Goal: Find specific page/section: Find specific page/section

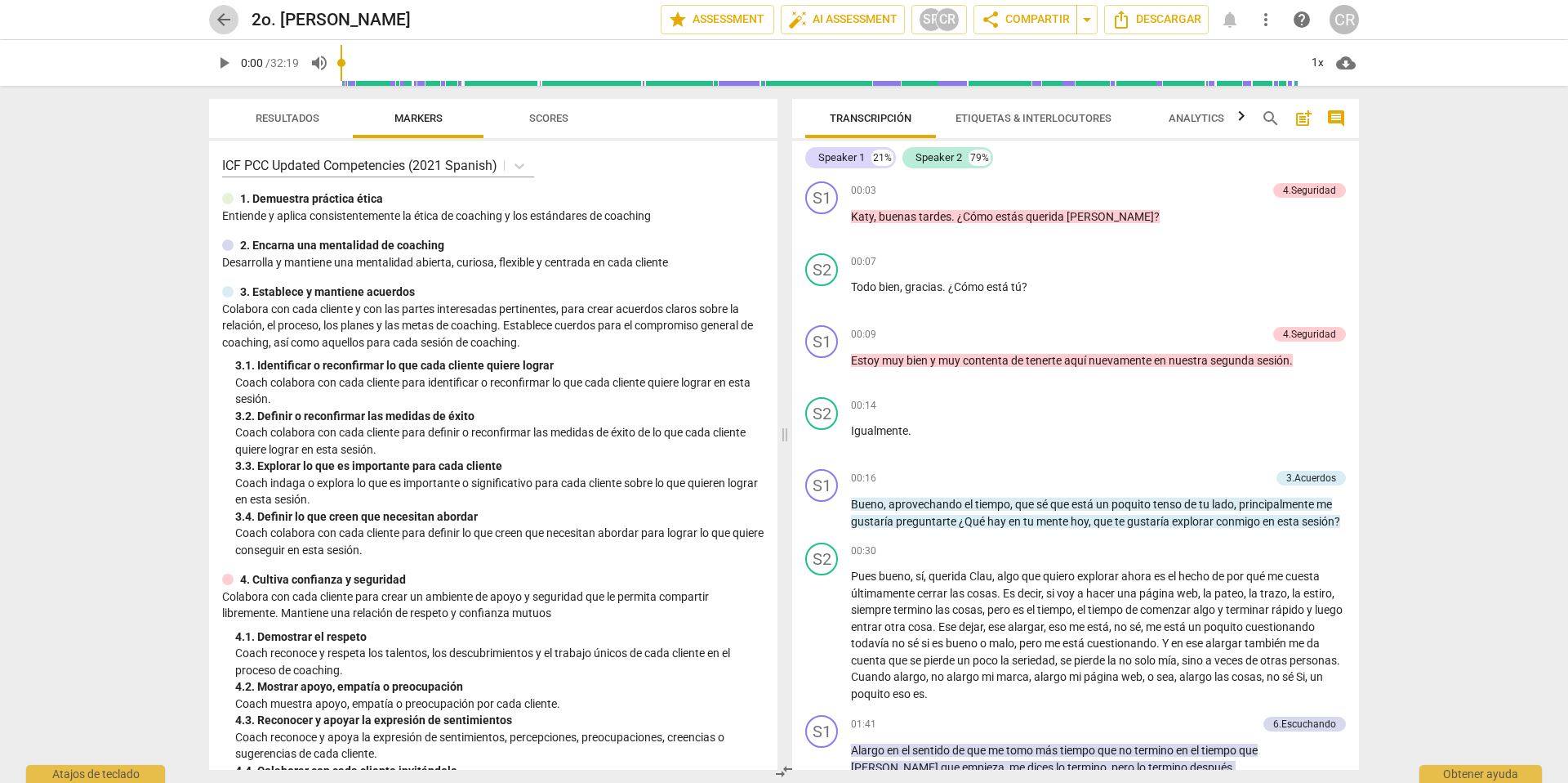
click at [220, 14] on span "arrow_back" at bounding box center [224, 20] width 20 height 20
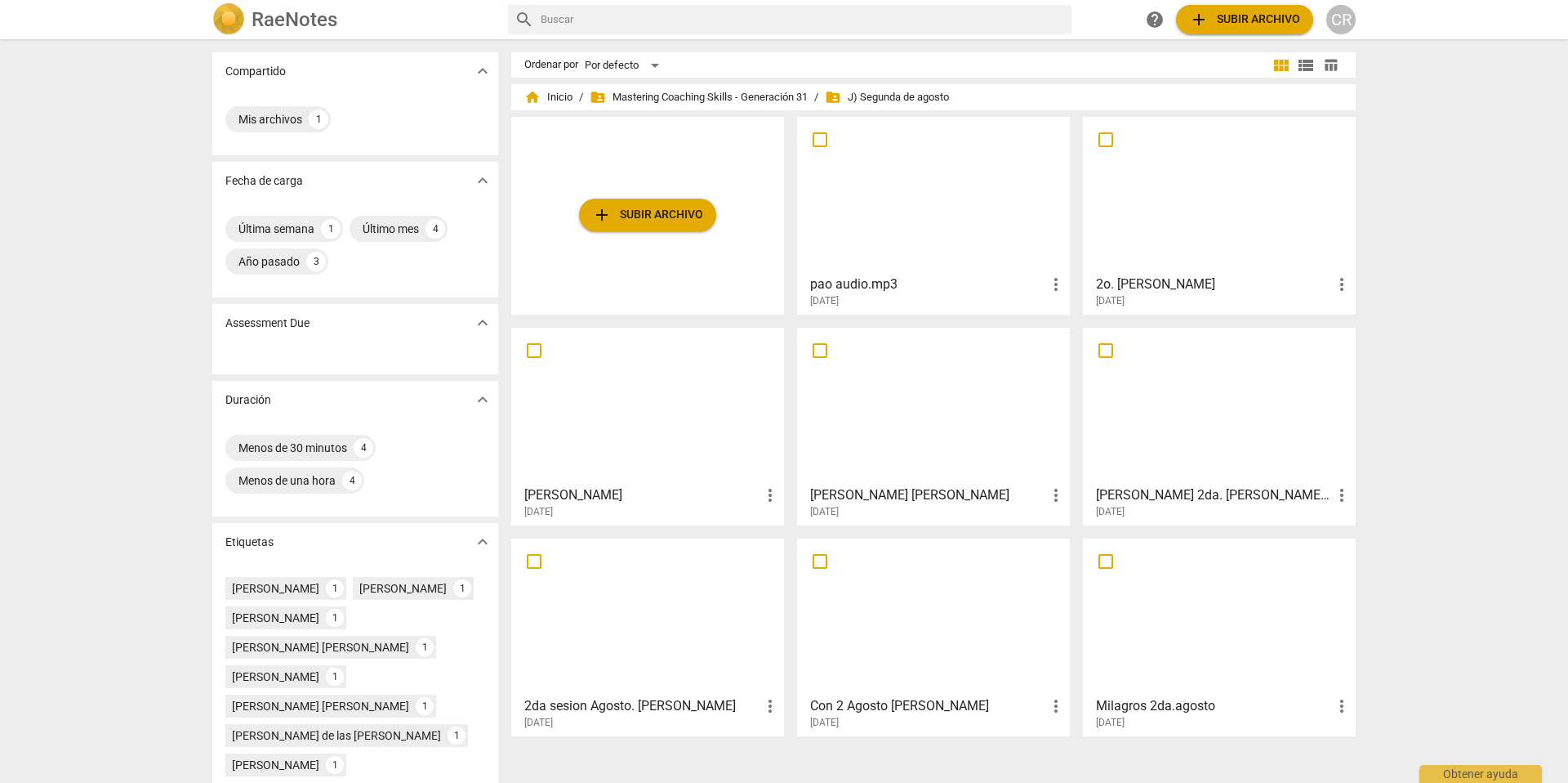
click at [220, 14] on img at bounding box center [229, 20] width 33 height 33
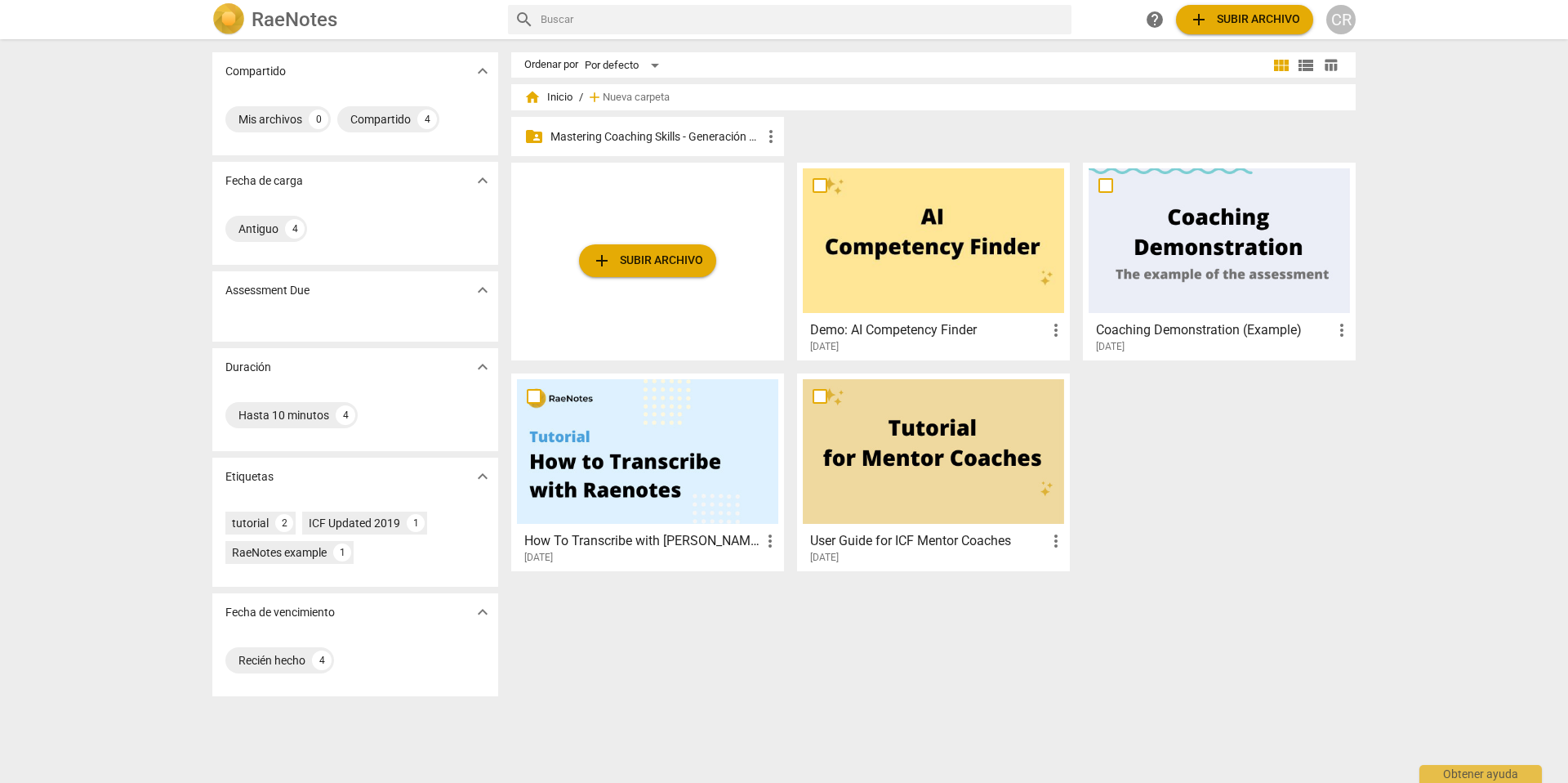
click at [678, 131] on p "Mastering Coaching Skills - Generación 31" at bounding box center [655, 137] width 211 height 17
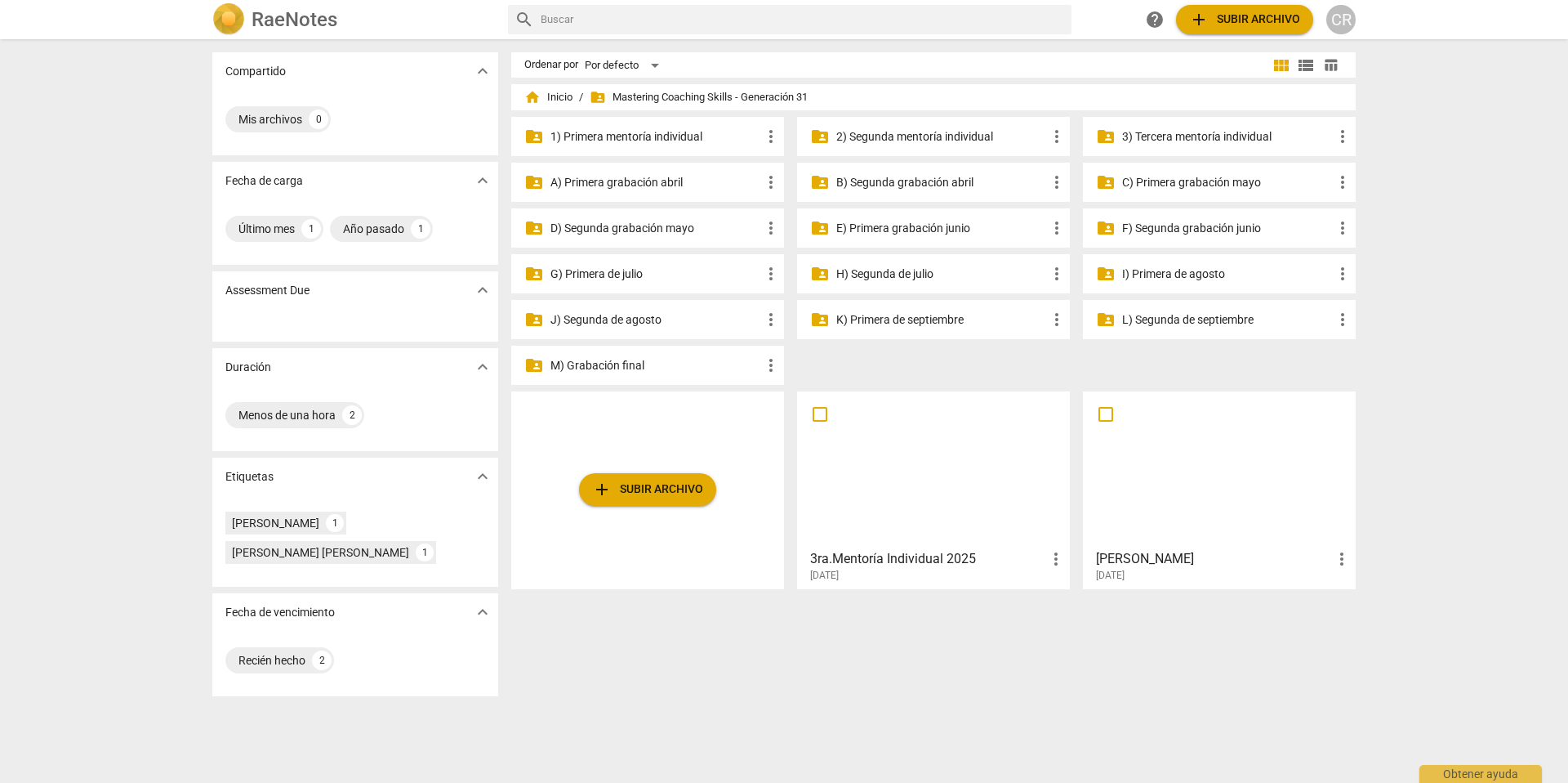
click at [1159, 133] on p "3) Tercera mentoría individual" at bounding box center [1227, 137] width 211 height 17
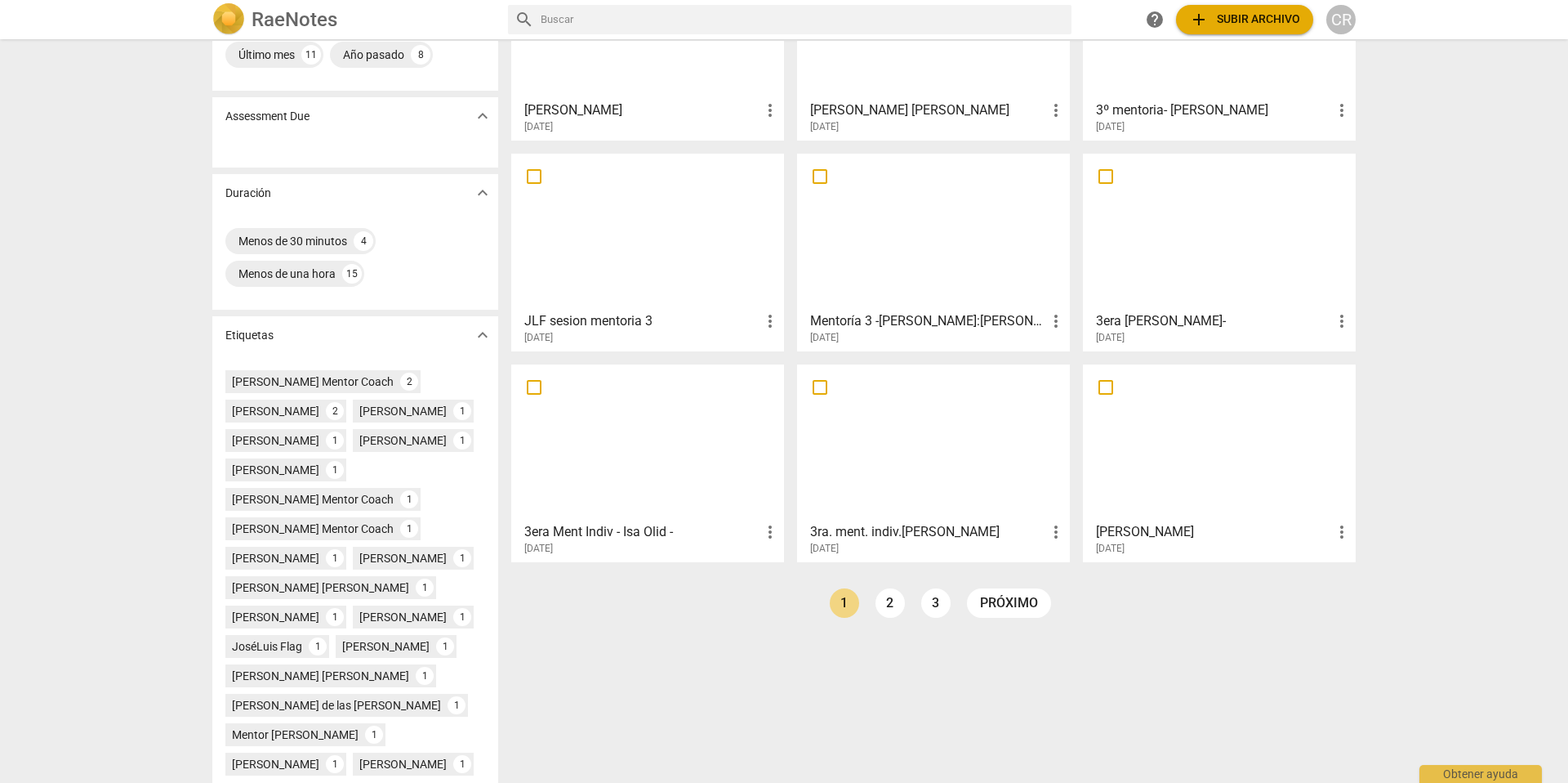
scroll to position [168, 0]
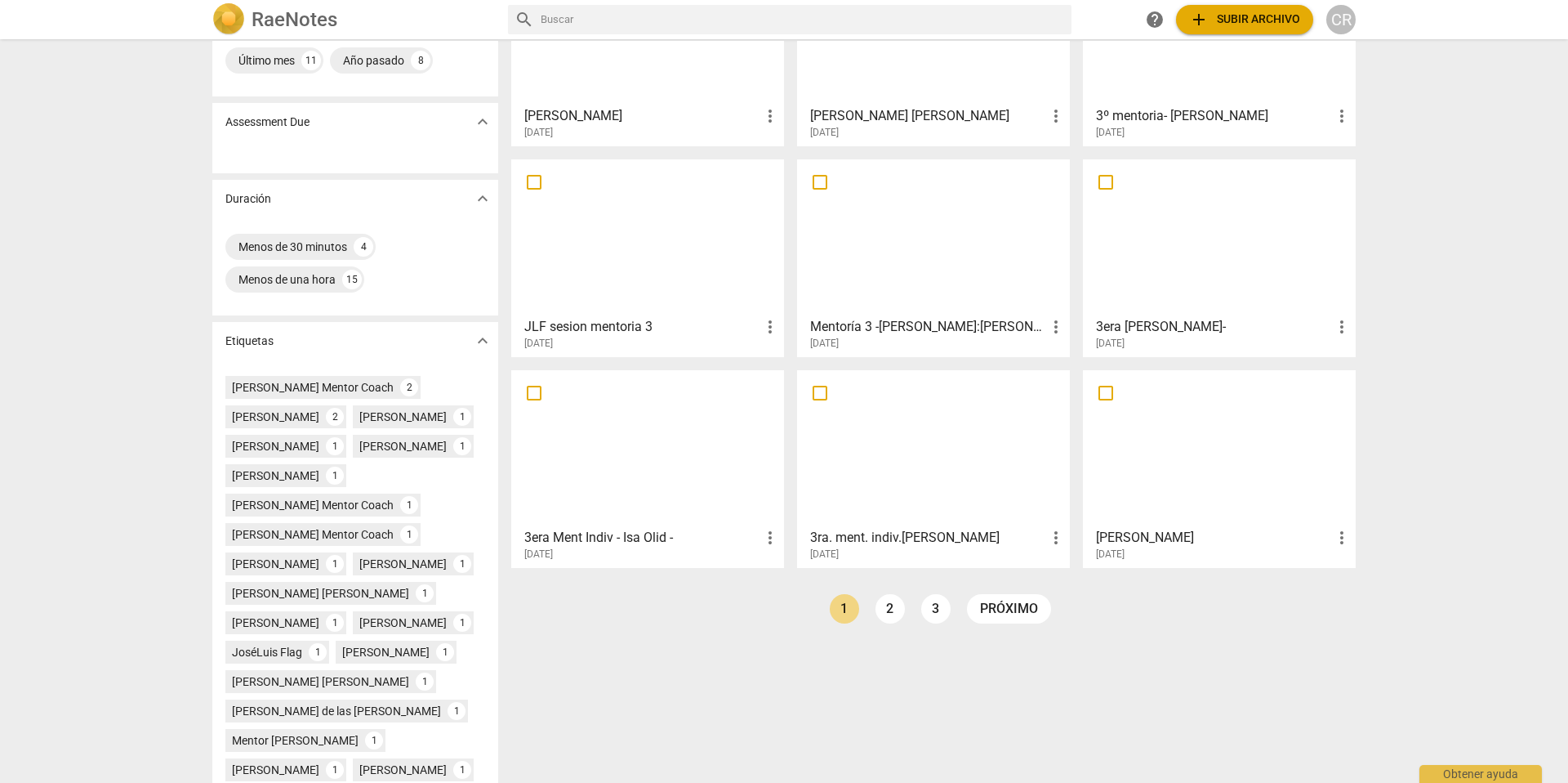
click at [957, 277] on div at bounding box center [933, 238] width 261 height 145
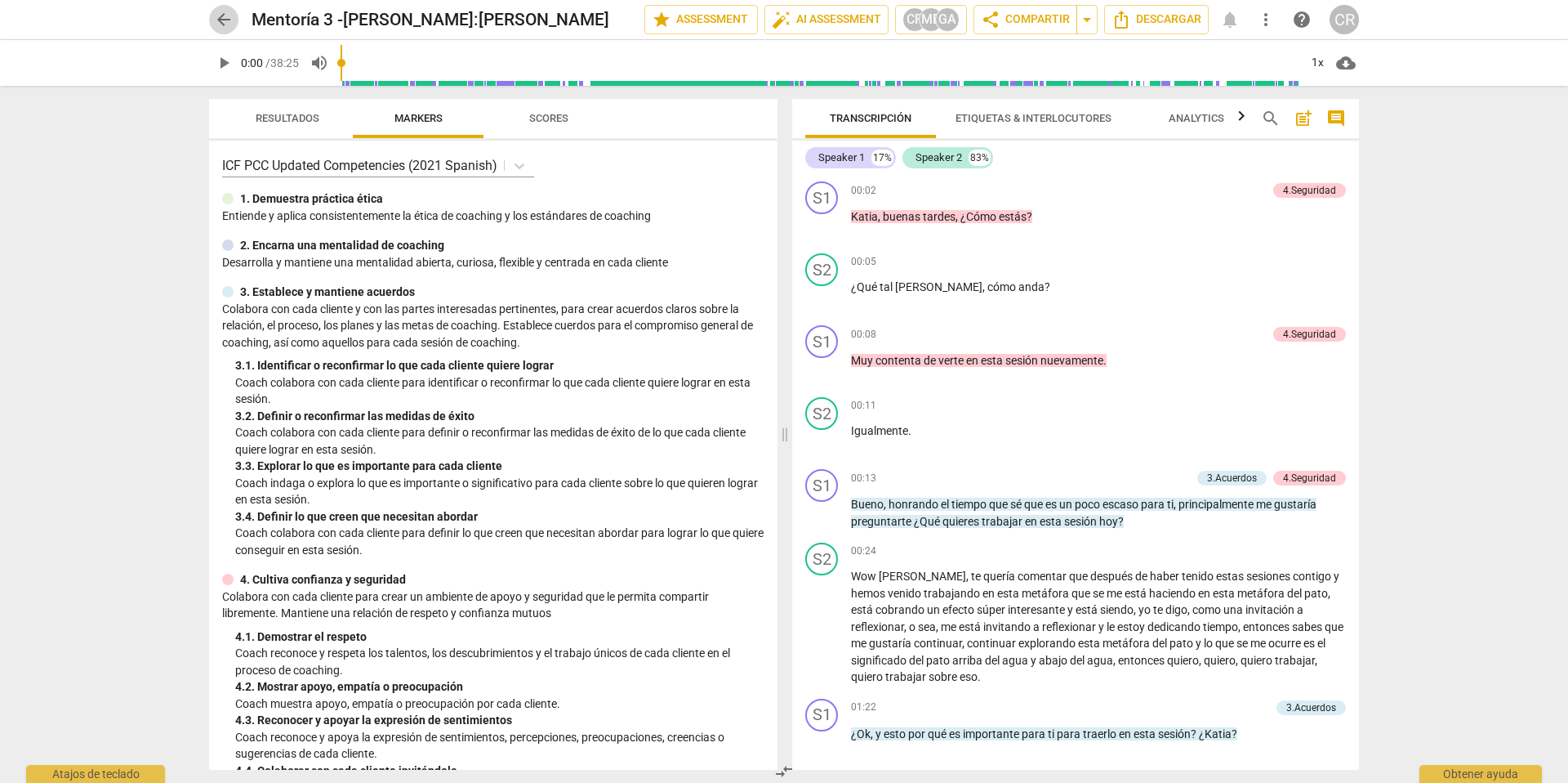
click at [222, 19] on span "arrow_back" at bounding box center [224, 20] width 20 height 20
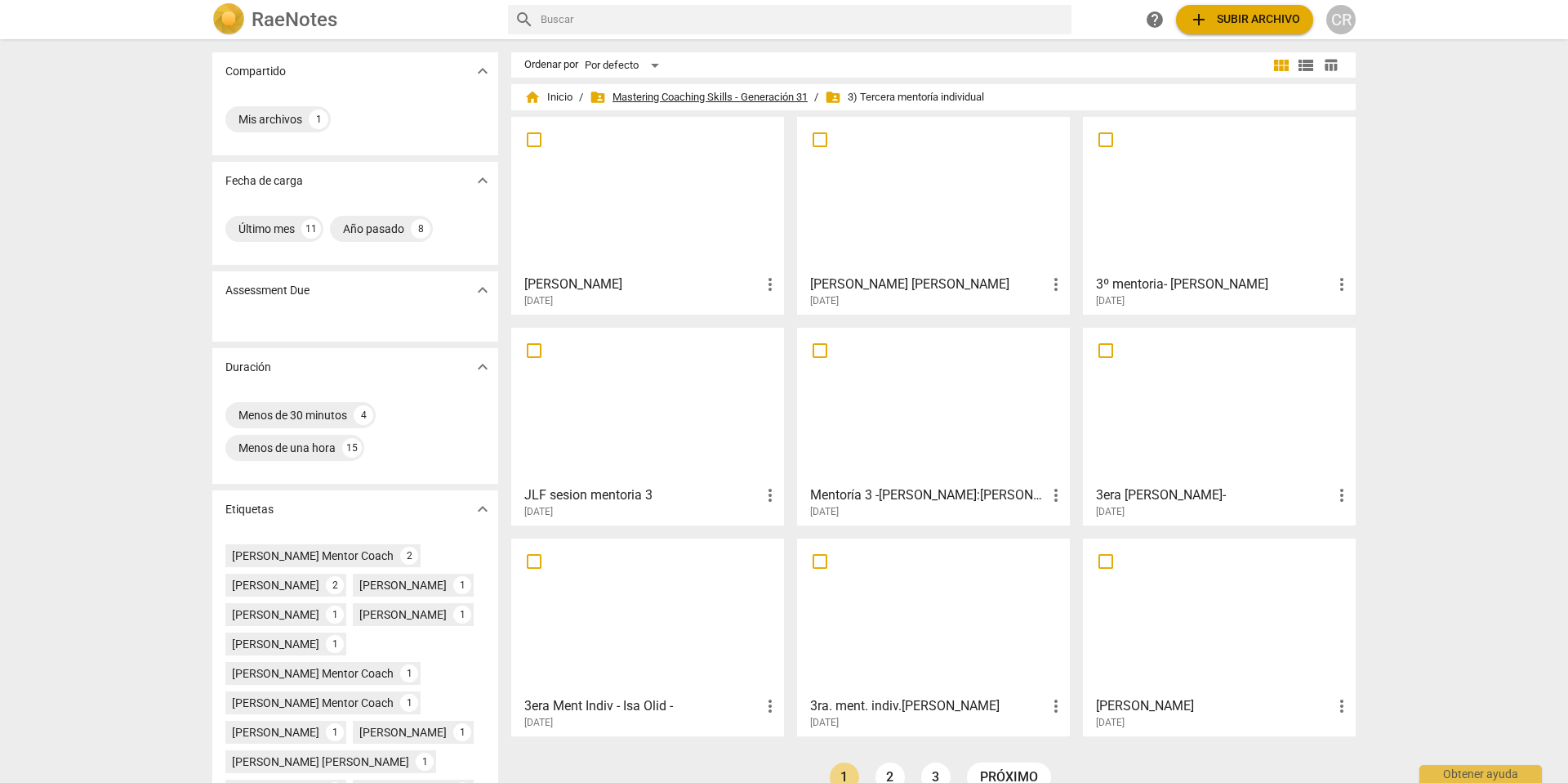
click at [649, 94] on span "folder_shared Mastering Coaching Skills - Generación 31" at bounding box center [698, 98] width 218 height 16
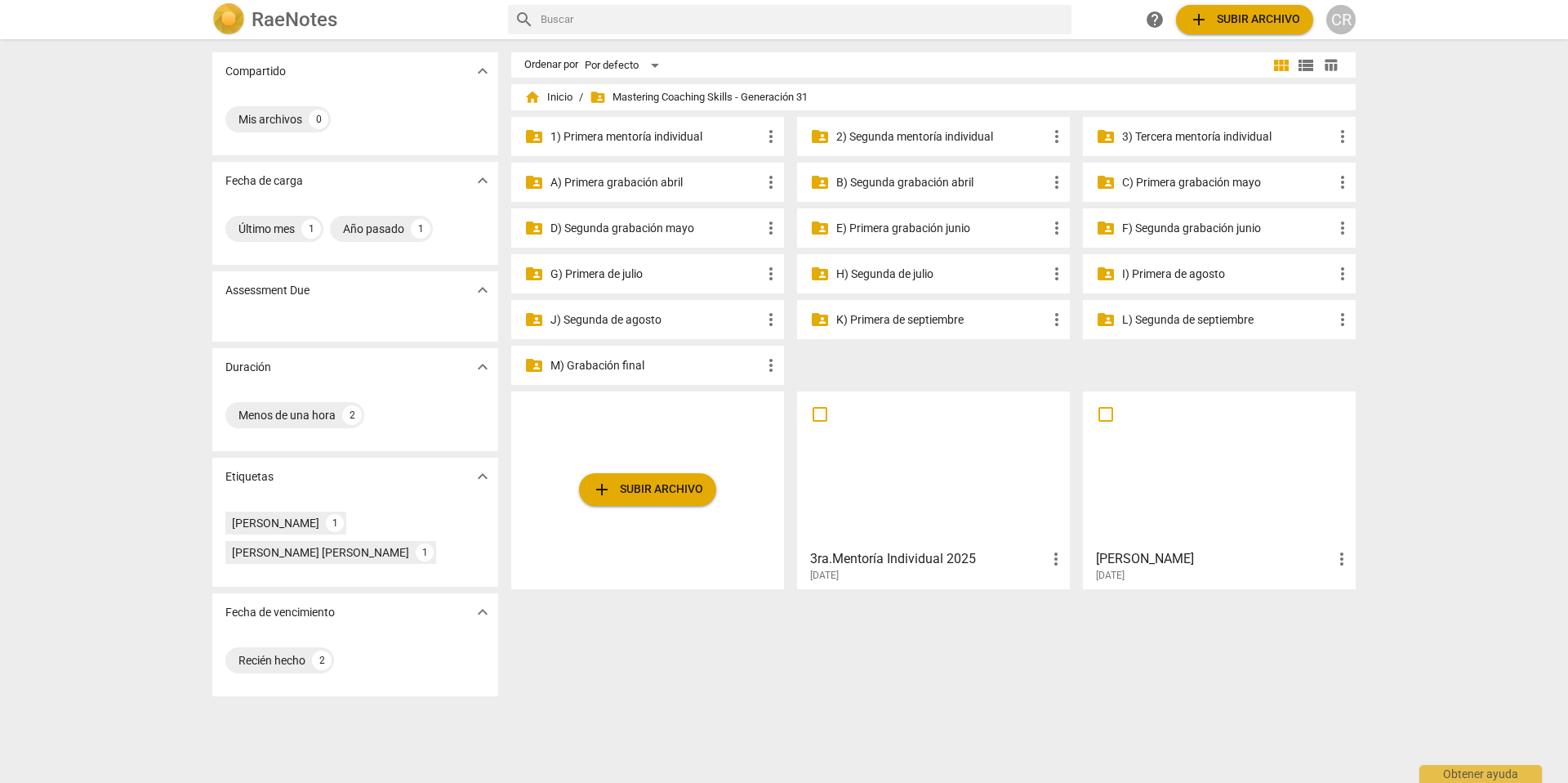
click at [919, 135] on p "2) Segunda mentoría individual" at bounding box center [941, 137] width 211 height 17
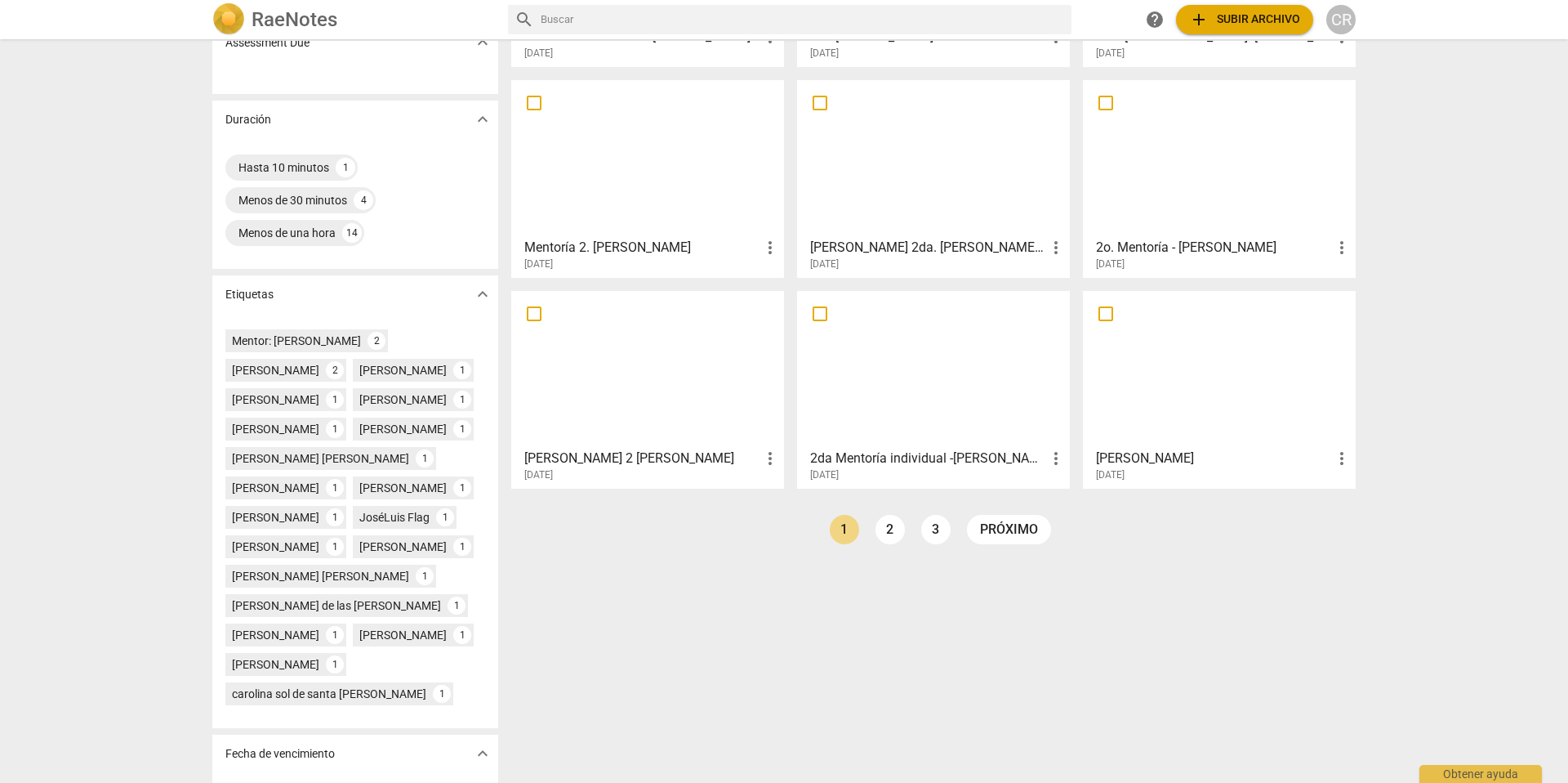
scroll to position [249, 0]
click at [1164, 225] on div at bounding box center [1219, 157] width 261 height 145
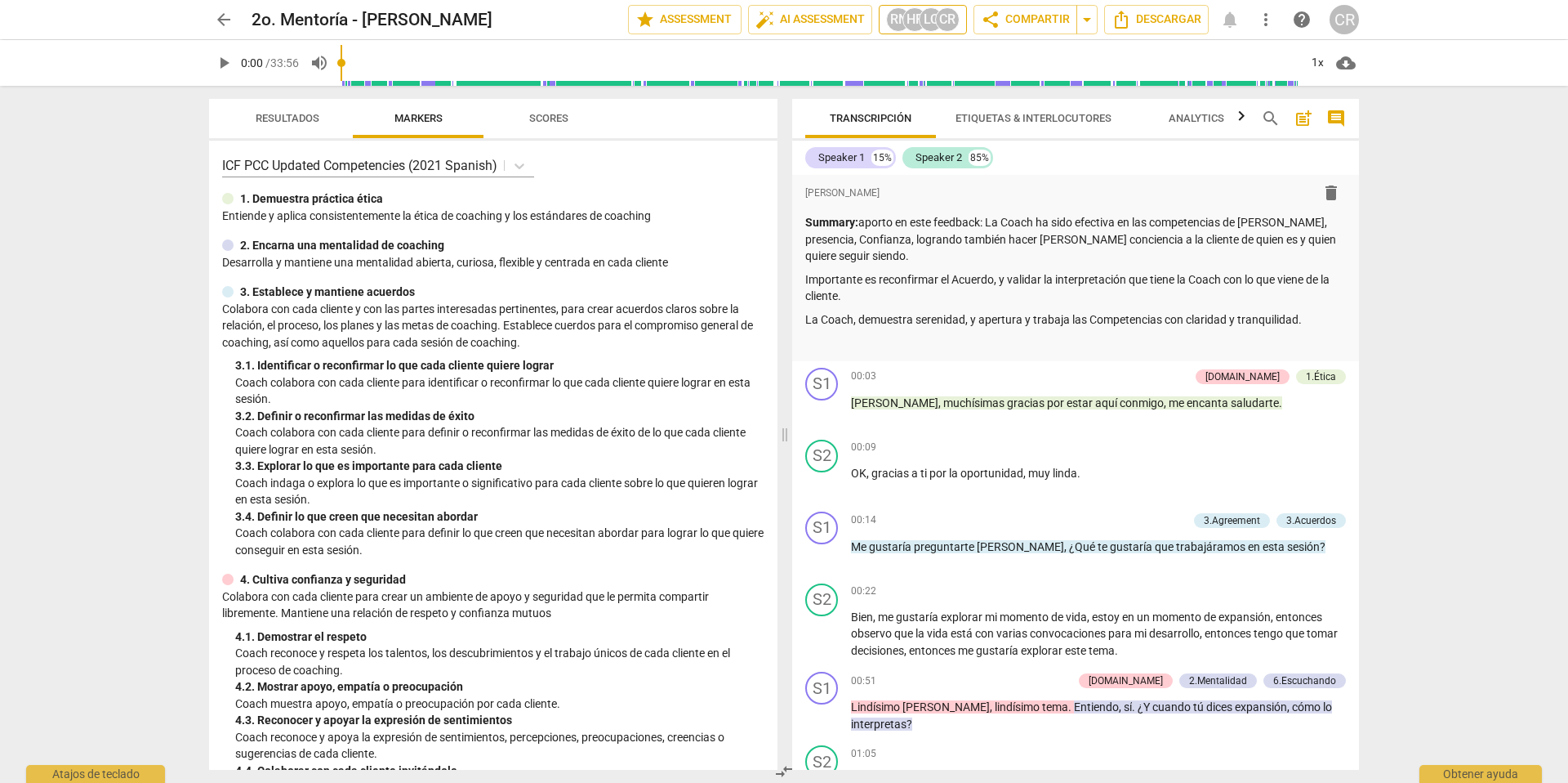
click at [941, 18] on div "CR" at bounding box center [947, 19] width 24 height 24
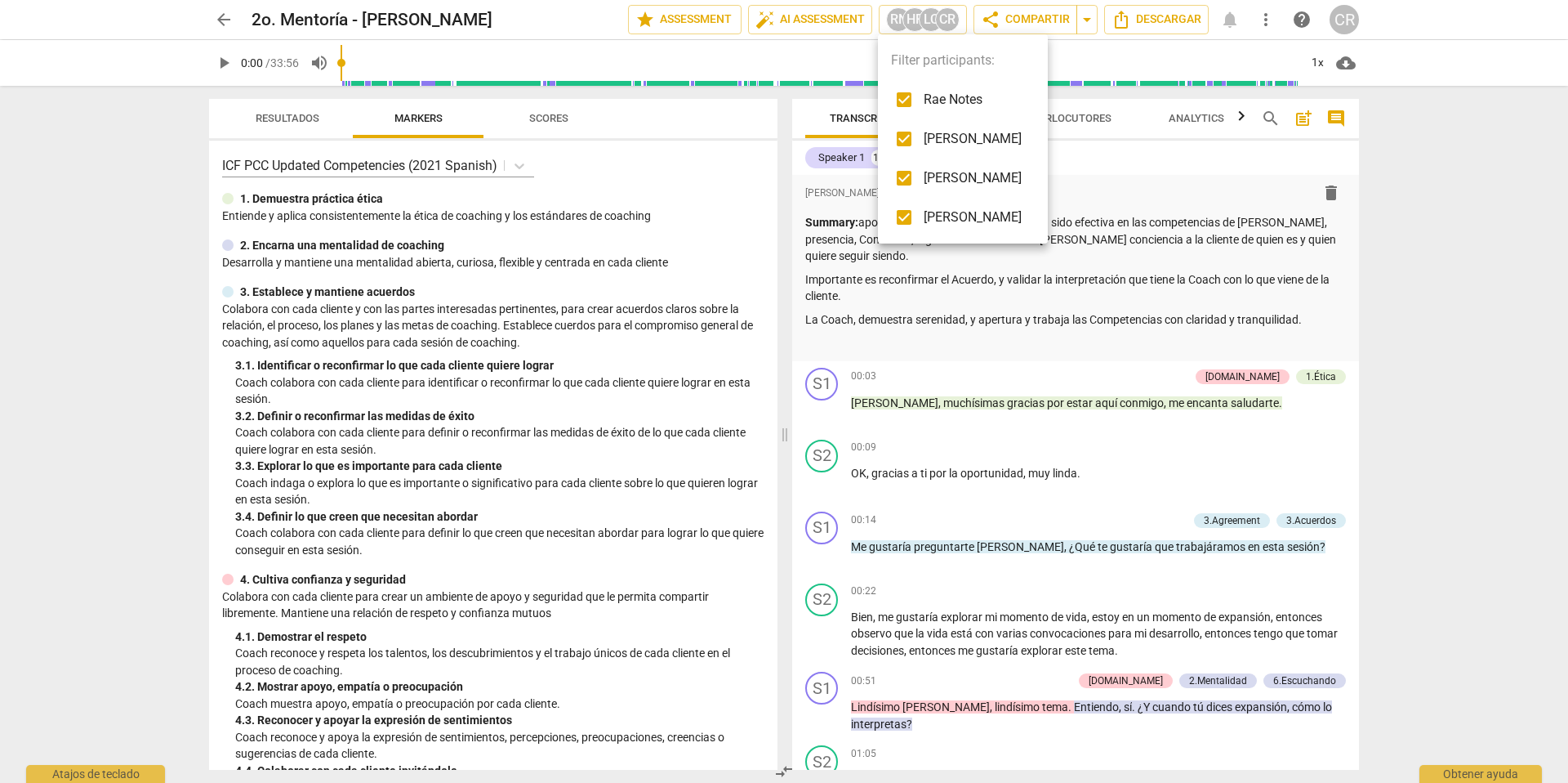
click at [1133, 168] on div at bounding box center [784, 392] width 1568 height 783
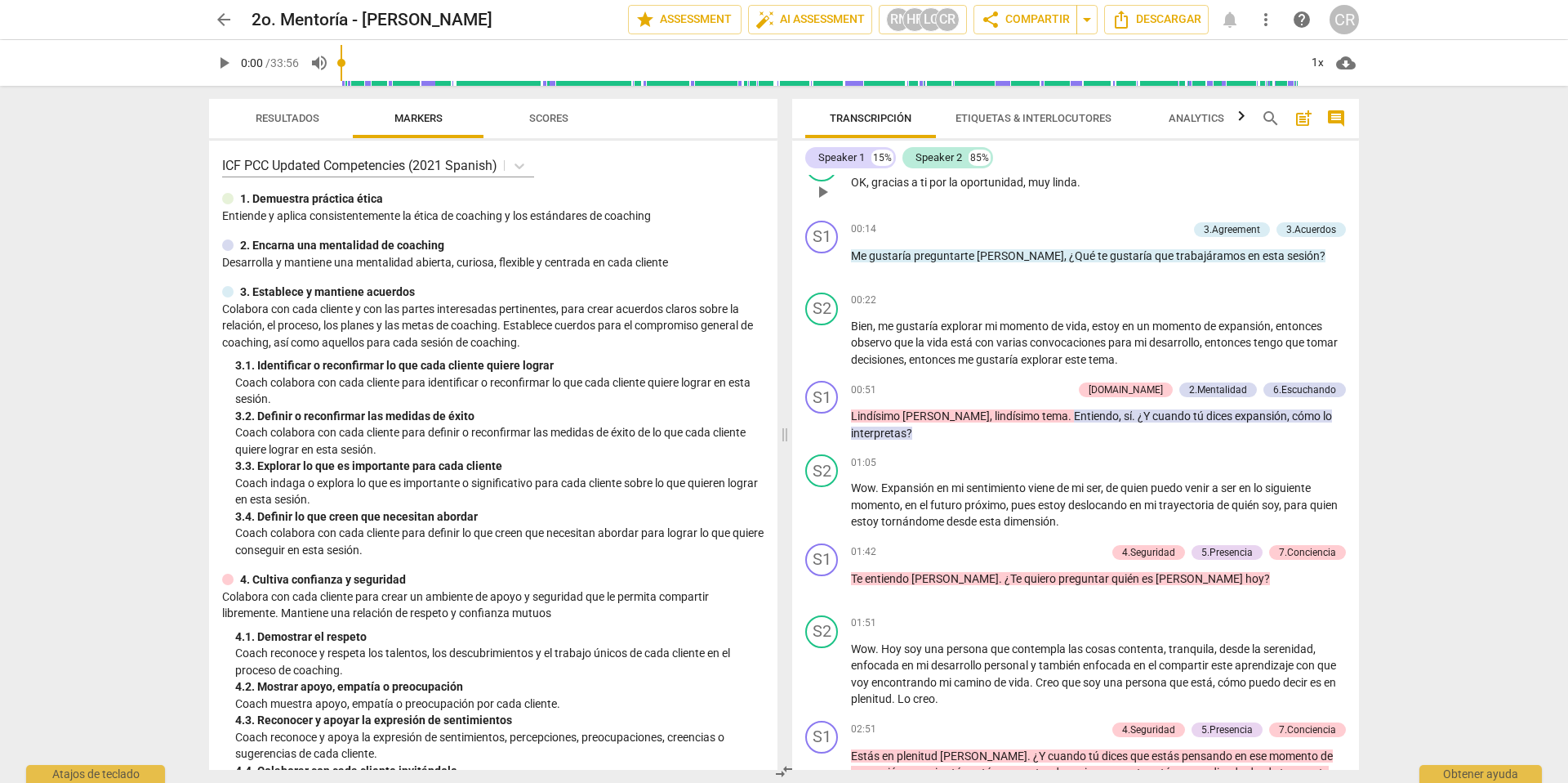
scroll to position [303, 0]
